Goal: Transaction & Acquisition: Purchase product/service

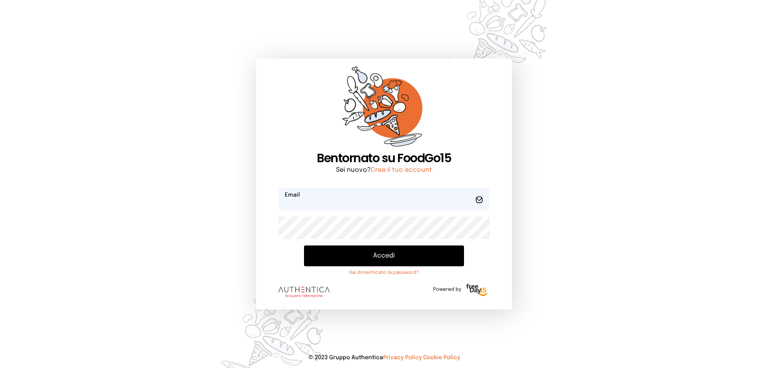
click at [325, 200] on input "email" at bounding box center [383, 199] width 211 height 22
type input "**********"
click at [304, 245] on button "Accedi" at bounding box center [384, 255] width 160 height 21
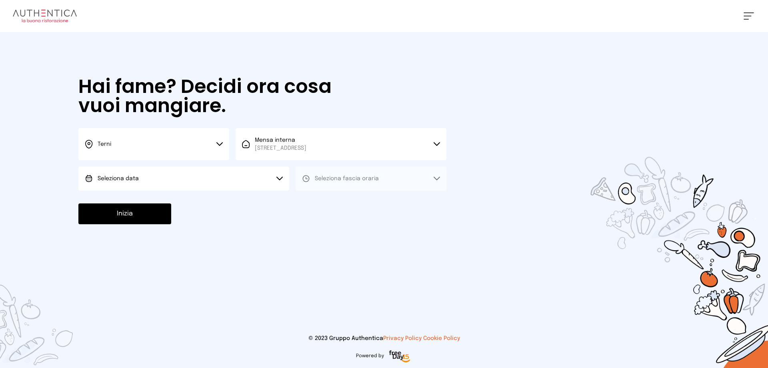
click at [241, 179] on button "Seleziona data" at bounding box center [183, 178] width 211 height 24
click at [216, 197] on li "[DATE], [DATE]" at bounding box center [183, 200] width 211 height 21
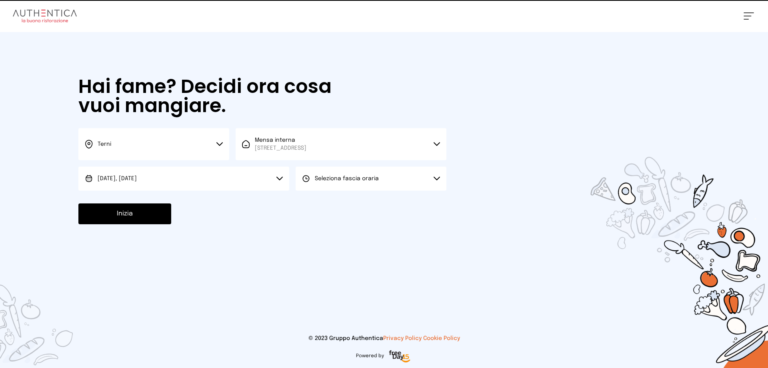
click at [365, 178] on span "Seleziona fascia oraria" at bounding box center [347, 179] width 64 height 6
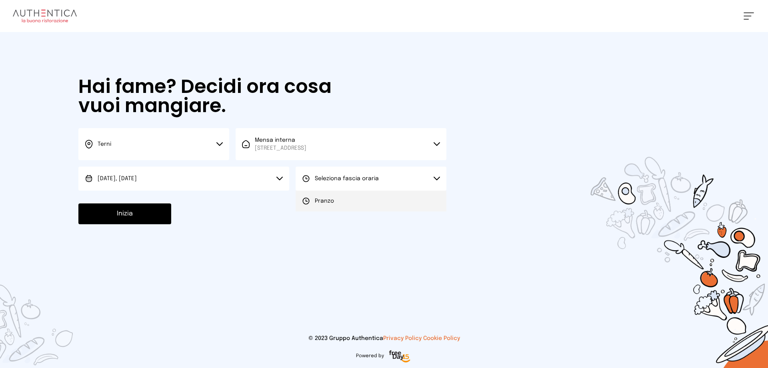
click at [348, 200] on li "Pranzo" at bounding box center [371, 200] width 151 height 21
click at [121, 216] on button "Inizia" at bounding box center [124, 213] width 93 height 21
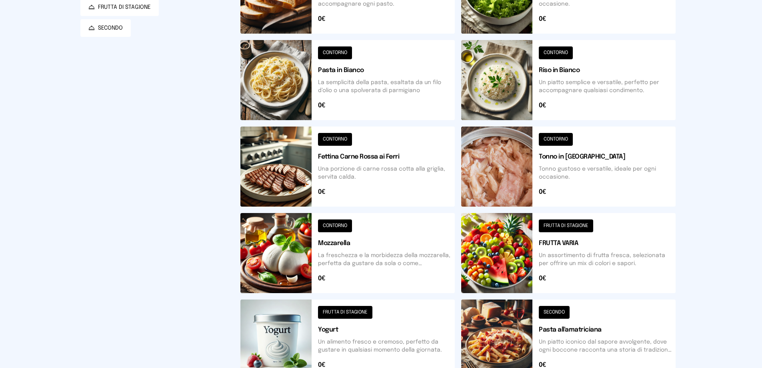
scroll to position [286, 0]
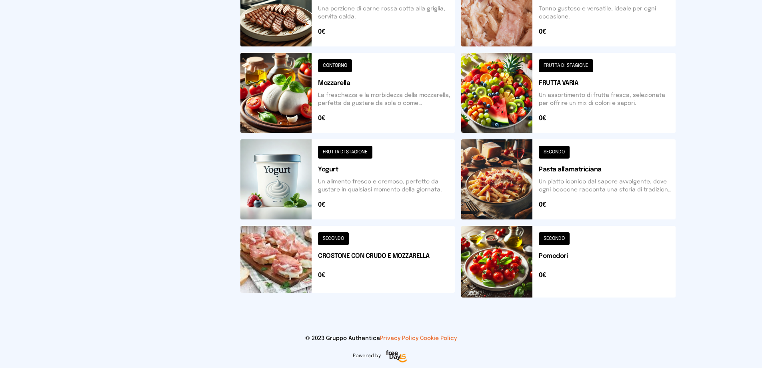
click at [348, 252] on button at bounding box center [347, 262] width 214 height 72
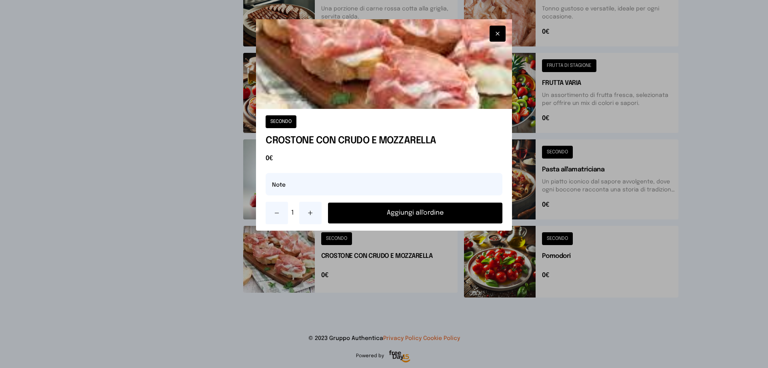
click at [452, 212] on button "Aggiungi all'ordine" at bounding box center [415, 212] width 174 height 21
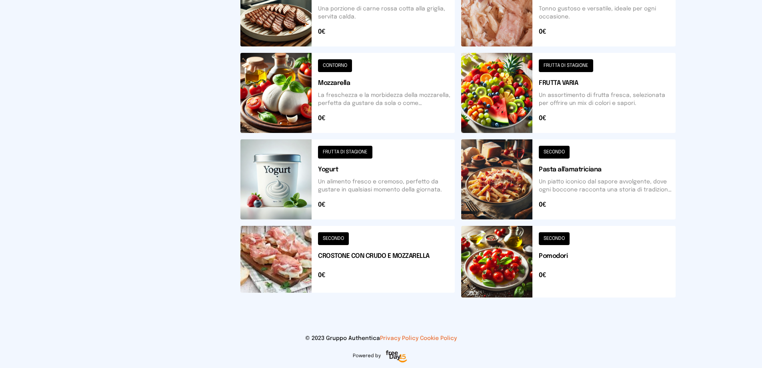
click at [506, 264] on button at bounding box center [568, 262] width 214 height 72
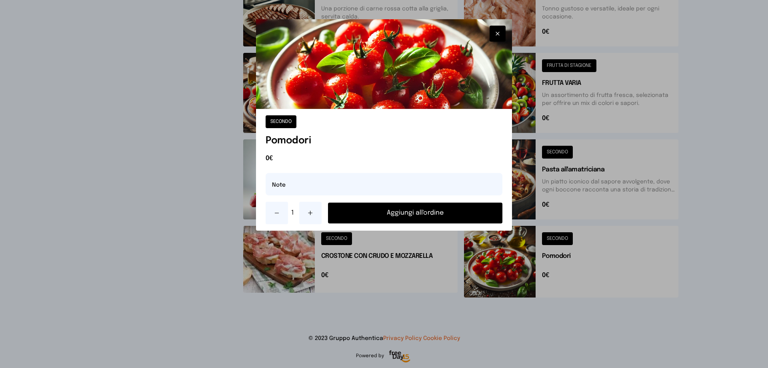
click at [480, 211] on button "Aggiungi all'ordine" at bounding box center [415, 212] width 174 height 21
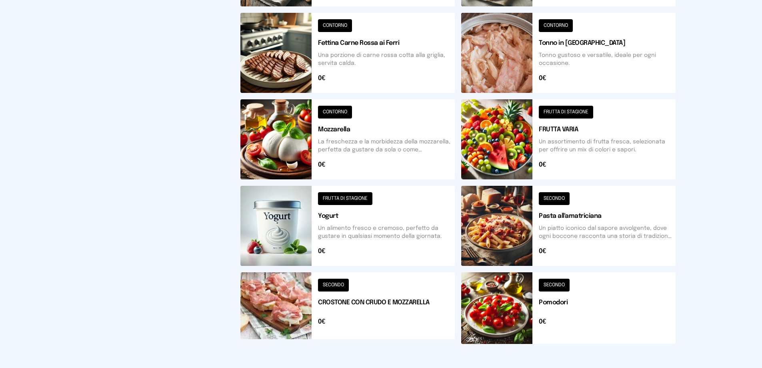
scroll to position [0, 0]
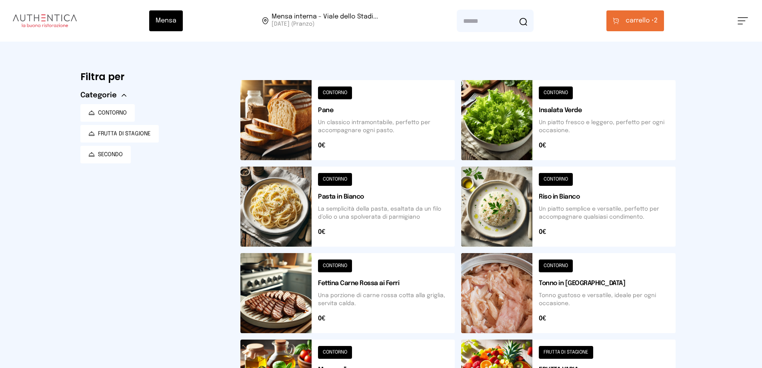
click at [508, 116] on button at bounding box center [568, 120] width 214 height 80
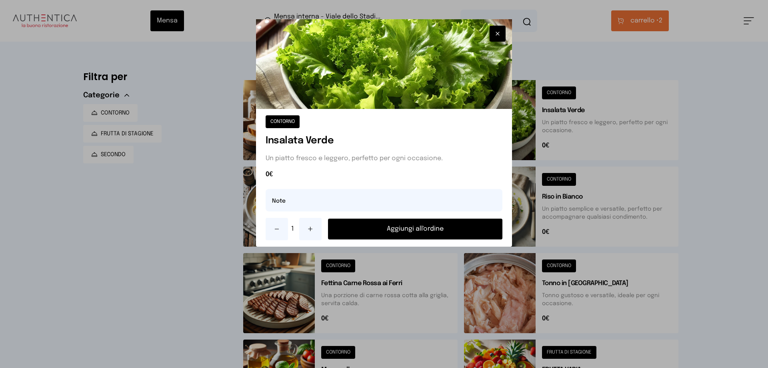
click at [398, 230] on button "Aggiungi all'ordine" at bounding box center [415, 228] width 174 height 21
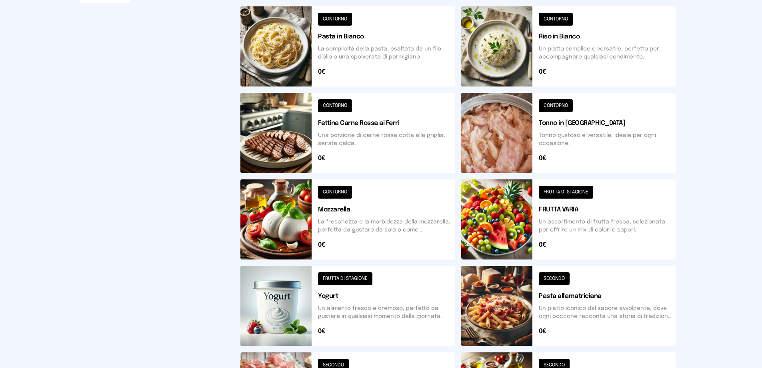
scroll to position [286, 0]
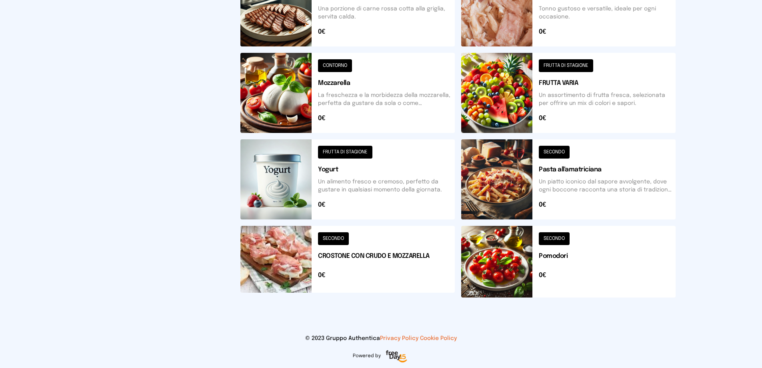
click at [310, 188] on button at bounding box center [347, 179] width 214 height 80
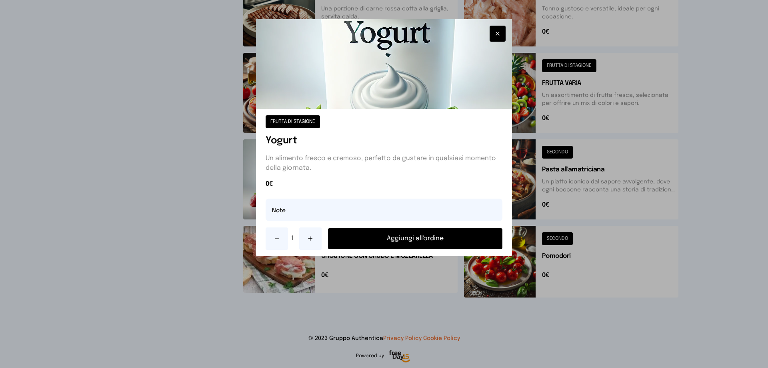
click at [372, 231] on button "Aggiungi all'ordine" at bounding box center [415, 238] width 174 height 21
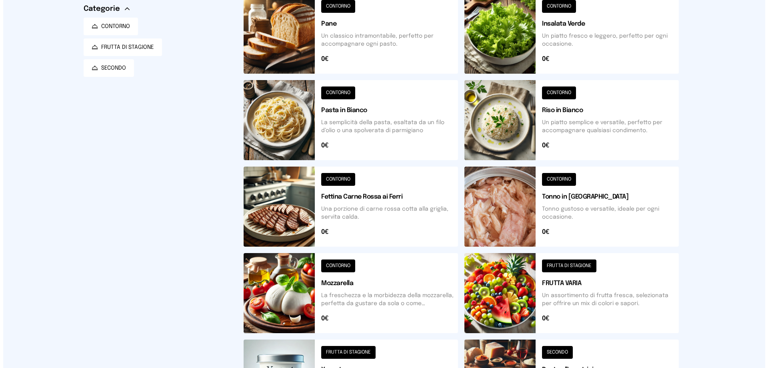
scroll to position [0, 0]
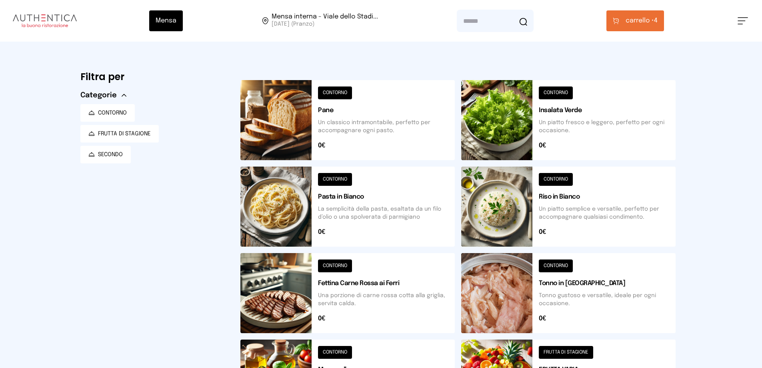
click at [624, 24] on button "carrello • 4" at bounding box center [635, 20] width 58 height 21
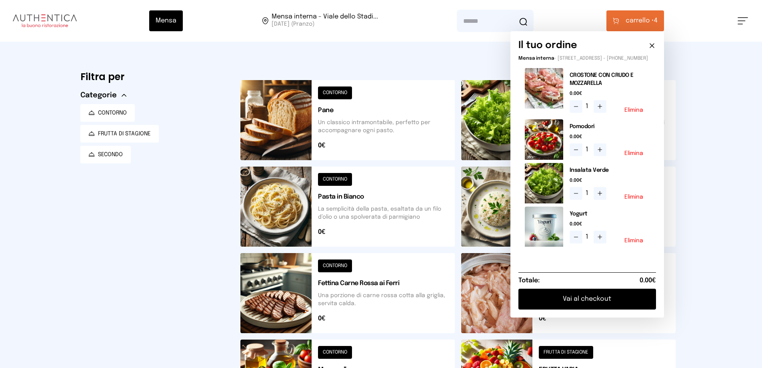
click at [616, 307] on button "Vai al checkout" at bounding box center [587, 298] width 138 height 21
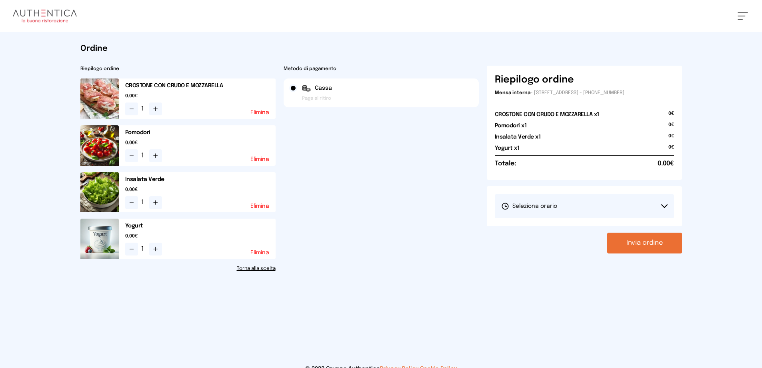
click at [605, 207] on button "Seleziona orario" at bounding box center [584, 206] width 179 height 24
click at [574, 229] on li "1° Turno (13:00 - 15:00)" at bounding box center [584, 228] width 179 height 21
click at [628, 247] on button "Invia ordine" at bounding box center [644, 242] width 75 height 21
